Goal: Task Accomplishment & Management: Manage account settings

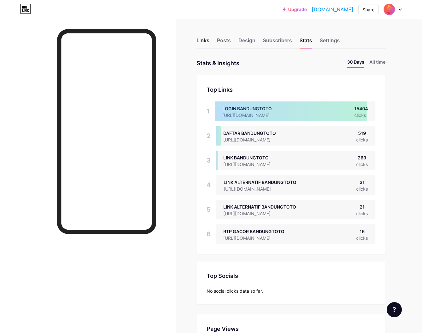
click at [202, 41] on div "Links" at bounding box center [203, 42] width 13 height 11
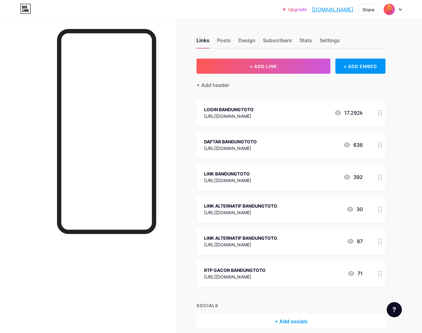
click at [254, 115] on div "[URL][DOMAIN_NAME]" at bounding box center [228, 116] width 49 height 7
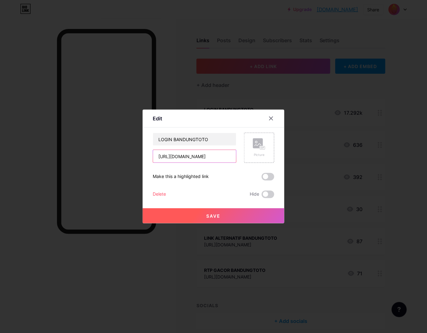
click at [224, 154] on input "[URL][DOMAIN_NAME]" at bounding box center [194, 156] width 83 height 13
paste input "[DOMAIN_NAME]"
type input "[URL][DOMAIN_NAME]"
click at [216, 216] on span "Save" at bounding box center [214, 215] width 14 height 5
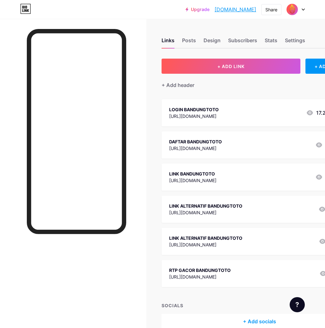
click at [218, 117] on div "[URL][DOMAIN_NAME]" at bounding box center [193, 116] width 49 height 7
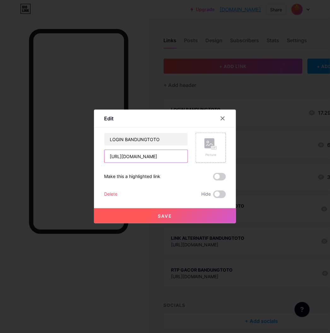
click at [177, 156] on input "[URL][DOMAIN_NAME]" at bounding box center [145, 156] width 83 height 13
paste input "[DOMAIN_NAME][URL]"
type input "[URL][DOMAIN_NAME]"
click at [164, 215] on span "Save" at bounding box center [165, 215] width 14 height 5
